Goal: Task Accomplishment & Management: Manage account settings

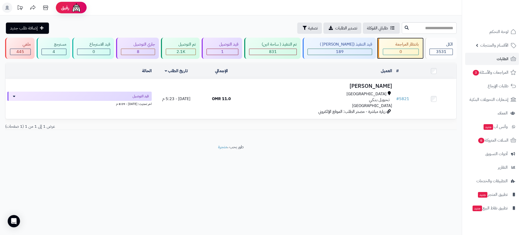
click at [400, 51] on span "0" at bounding box center [401, 52] width 3 height 6
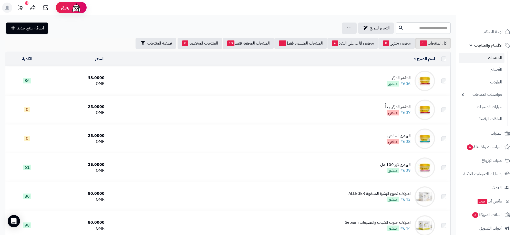
scroll to position [1067, 0]
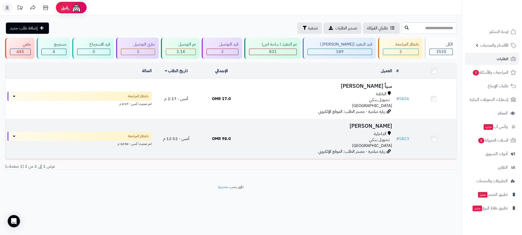
click at [290, 146] on div "الداخلية تـحـويـل بـنـكـي عمان" at bounding box center [319, 140] width 146 height 18
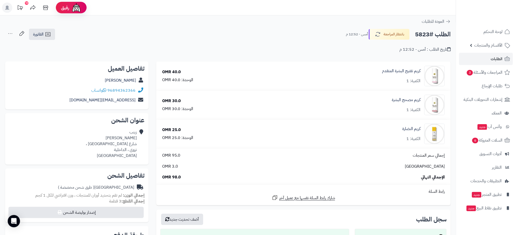
scroll to position [219, 0]
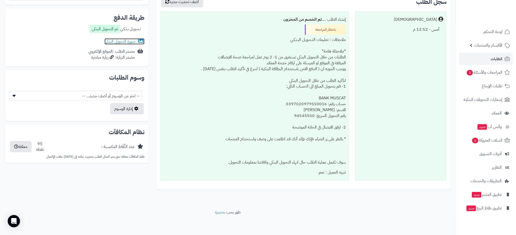
click at [125, 40] on link "صورة التحويل البنكى" at bounding box center [125, 41] width 40 height 6
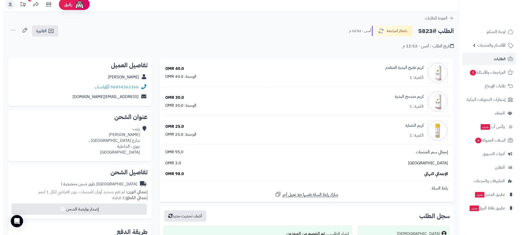
scroll to position [0, 0]
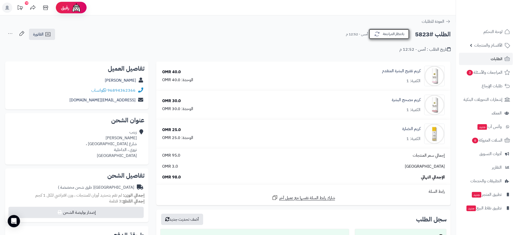
click at [390, 34] on button "بانتظار المراجعة" at bounding box center [389, 34] width 41 height 11
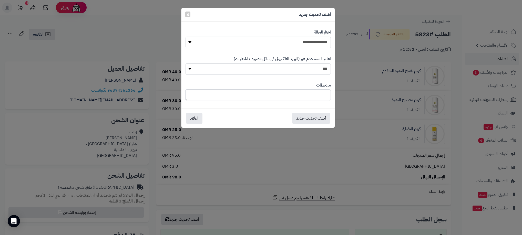
click at [318, 41] on select "**********" at bounding box center [258, 43] width 145 height 12
select select "**"
click at [186, 37] on select "**********" at bounding box center [258, 43] width 145 height 12
click at [316, 118] on button "أضف تحديث جديد" at bounding box center [311, 118] width 38 height 11
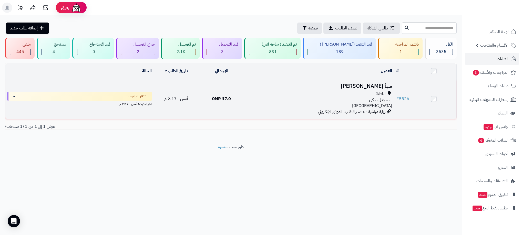
click at [286, 105] on div "الباطنة تـحـويـل بـنـكـي عمان" at bounding box center [319, 100] width 146 height 18
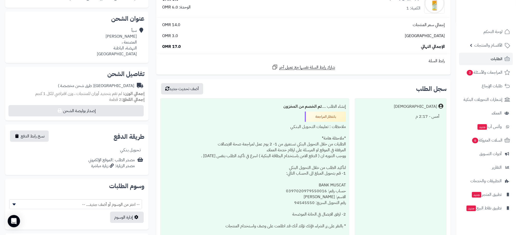
scroll to position [115, 0]
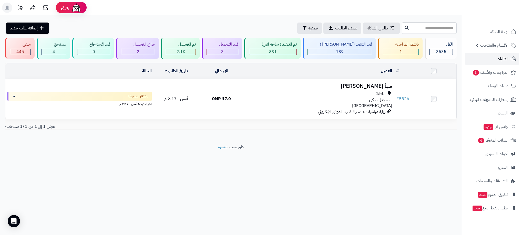
click at [509, 58] on link "الطلبات" at bounding box center [492, 59] width 54 height 12
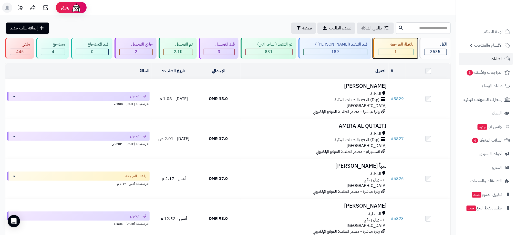
click at [387, 56] on div "بانتظار المراجعة 1" at bounding box center [395, 48] width 44 height 21
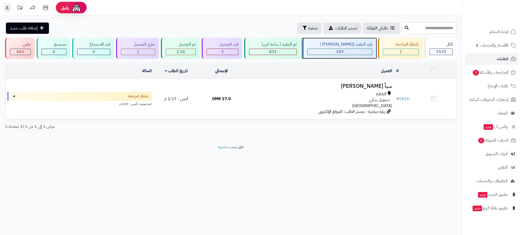
click at [348, 53] on div "189" at bounding box center [340, 52] width 64 height 6
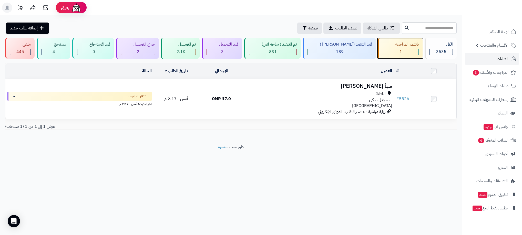
click at [409, 55] on div "1" at bounding box center [400, 52] width 35 height 6
click at [493, 58] on link "الطلبات" at bounding box center [492, 59] width 54 height 12
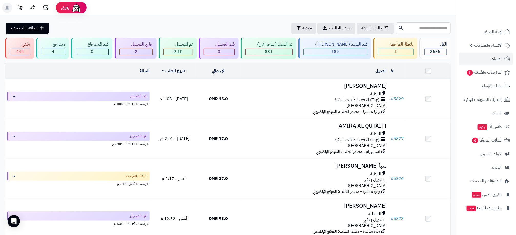
click at [443, 9] on header "رفيق ! الطلبات معالجة مكتمل إرجاع المنتجات العملاء المتواجدون الان 3430 عملاء م…" at bounding box center [258, 7] width 516 height 15
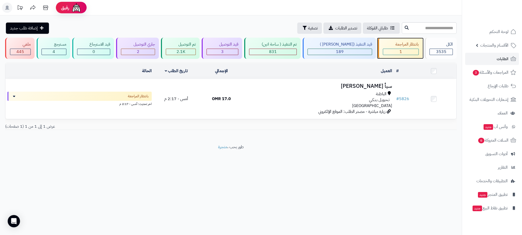
click at [400, 49] on span "1" at bounding box center [401, 52] width 3 height 6
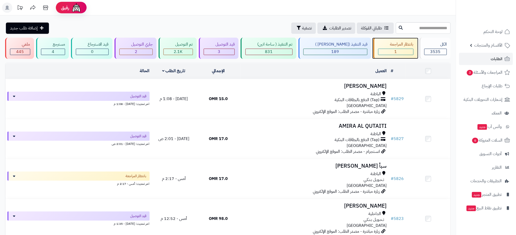
click at [395, 49] on div "1" at bounding box center [396, 52] width 35 height 6
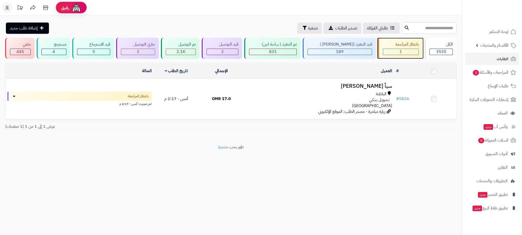
click at [395, 49] on div "1" at bounding box center [400, 52] width 35 height 6
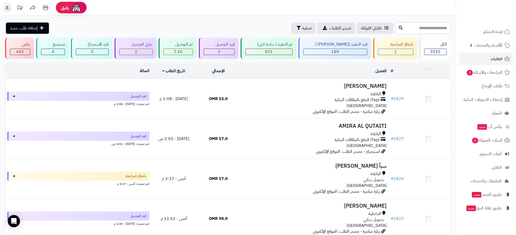
click at [396, 52] on div "1" at bounding box center [396, 52] width 35 height 6
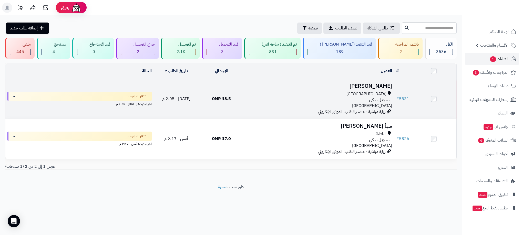
click at [287, 94] on div "[GEOGRAPHIC_DATA]" at bounding box center [319, 94] width 146 height 6
